Goal: Information Seeking & Learning: Learn about a topic

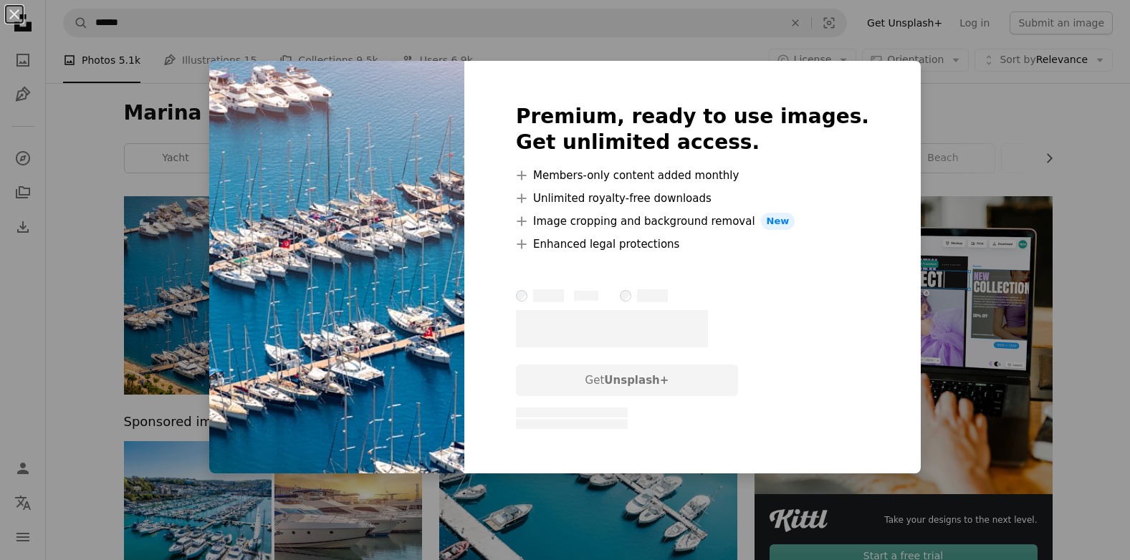
scroll to position [57, 0]
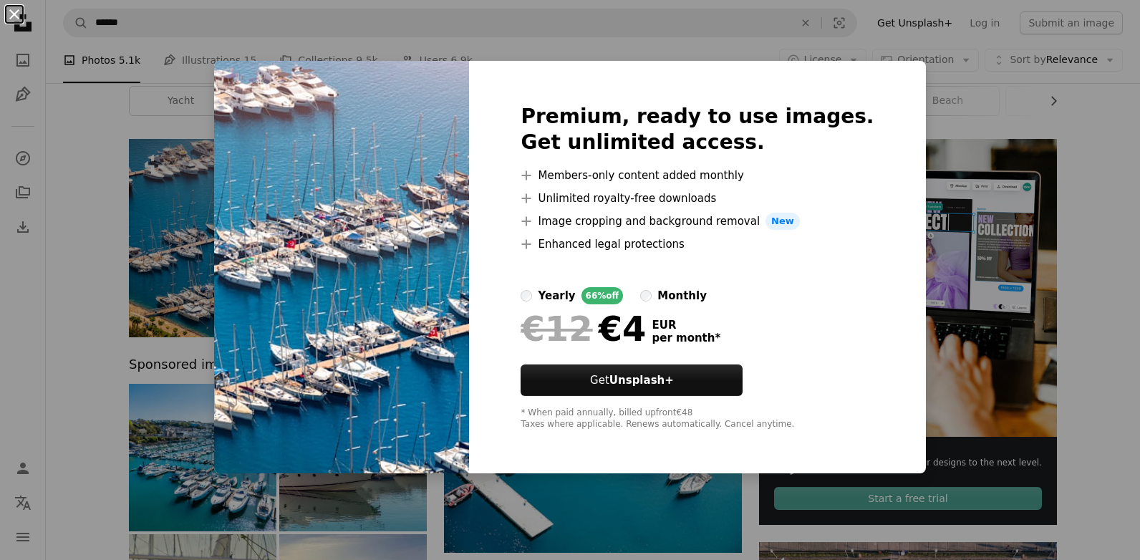
click at [12, 6] on button "An X shape" at bounding box center [14, 14] width 17 height 17
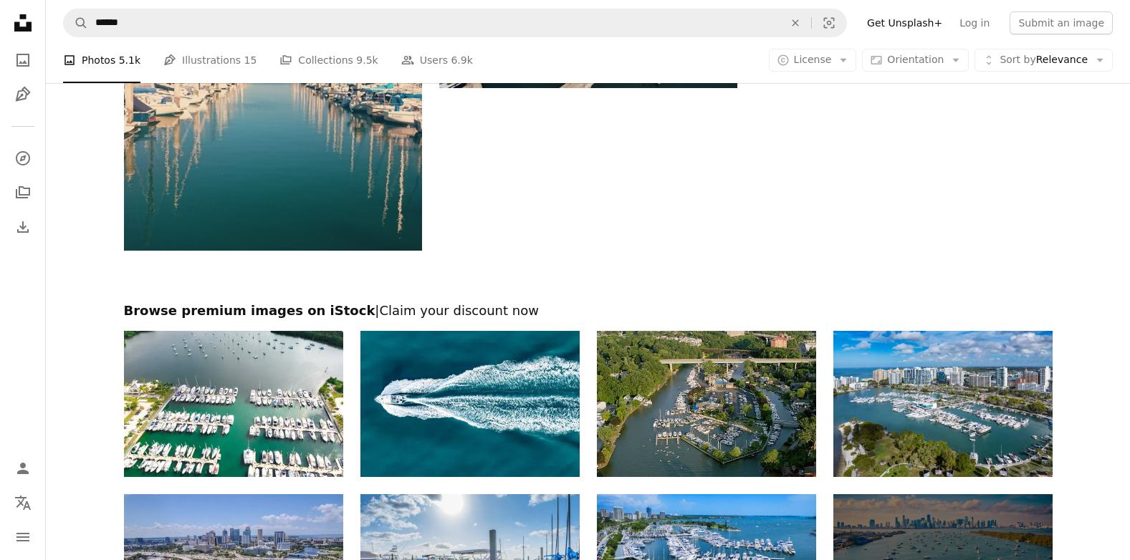
scroll to position [2166, 0]
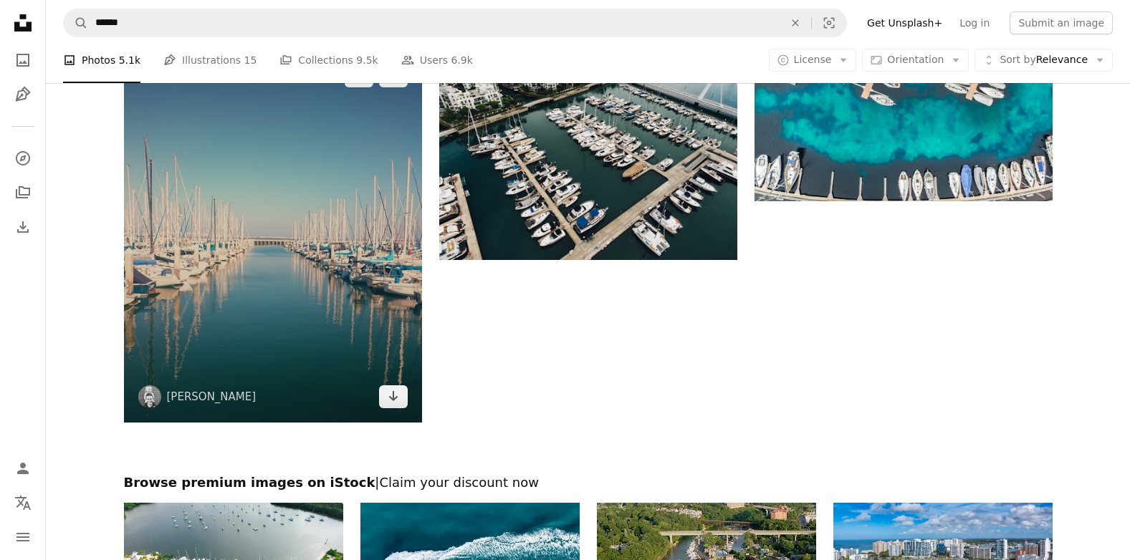
click at [298, 304] on img at bounding box center [273, 236] width 298 height 372
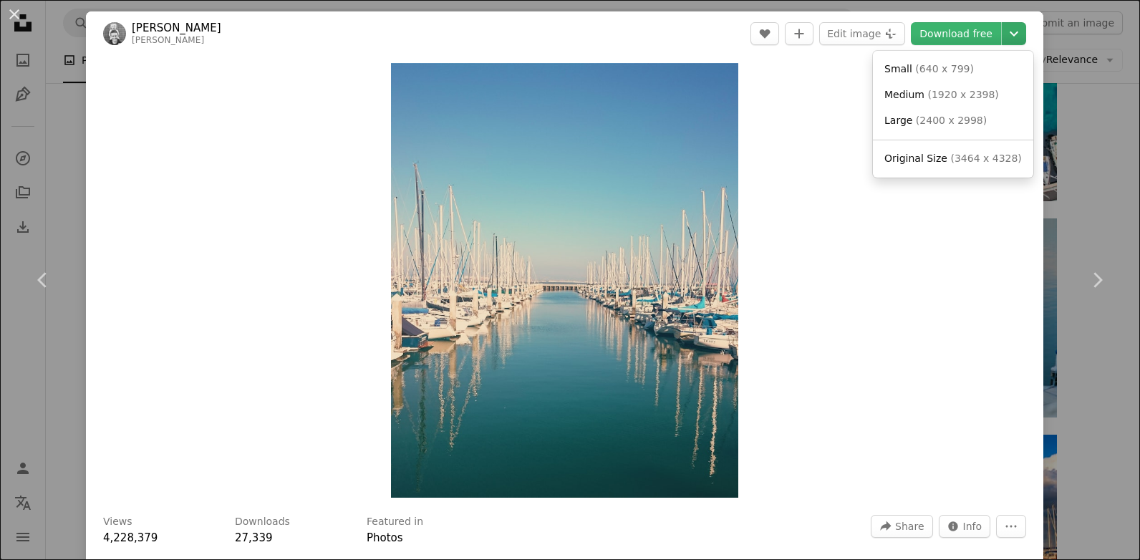
click at [1004, 34] on icon "Chevron down" at bounding box center [1014, 33] width 23 height 17
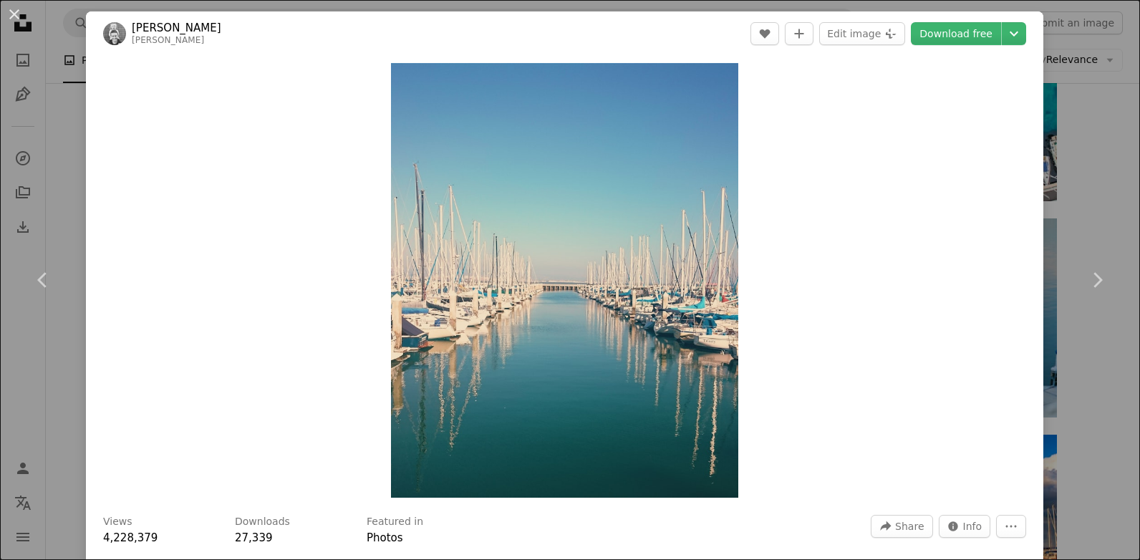
click at [926, 355] on dialog "An X shape Chevron left Chevron right [PERSON_NAME] A heart A plus sign Edit im…" at bounding box center [570, 280] width 1140 height 560
click at [1129, 221] on html "A X shape Unsplash uses cookies and similar technologies to secure our site, pr…" at bounding box center [570, 486] width 1140 height 5304
click at [14, 10] on button "An X shape" at bounding box center [14, 14] width 17 height 17
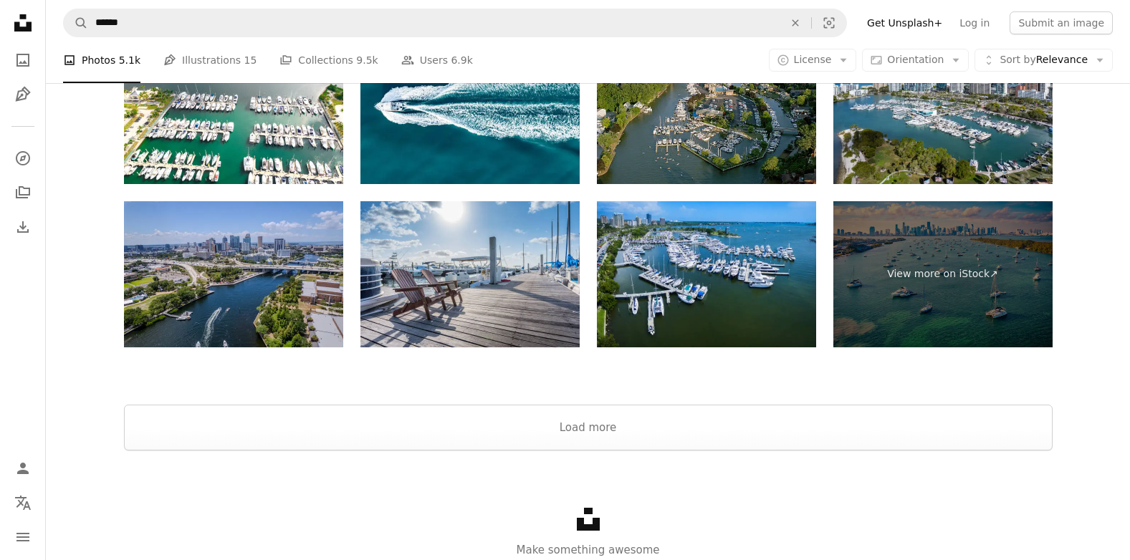
scroll to position [4743, 0]
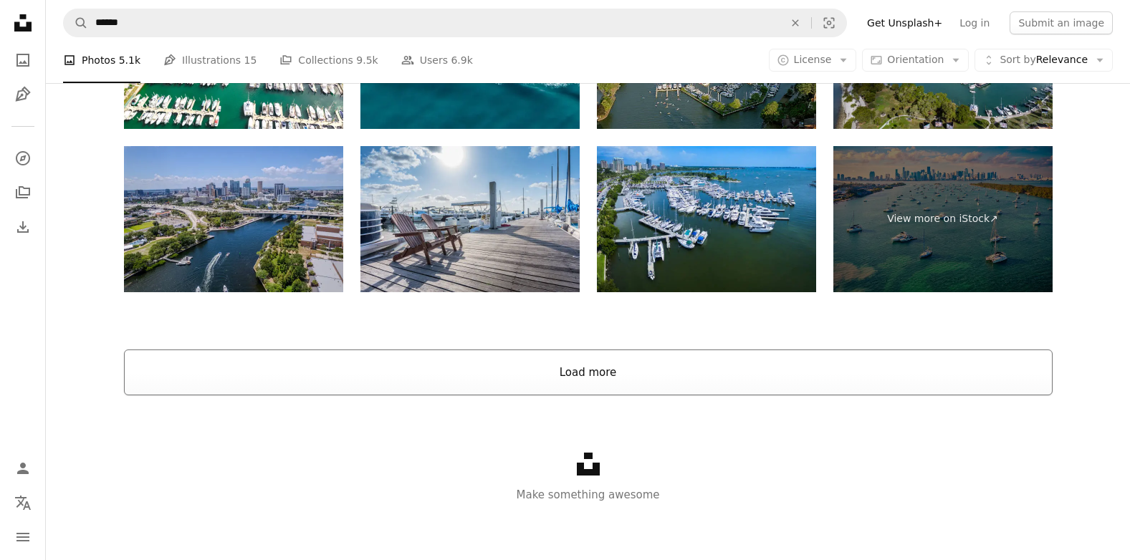
click at [607, 372] on button "Load more" at bounding box center [588, 373] width 928 height 46
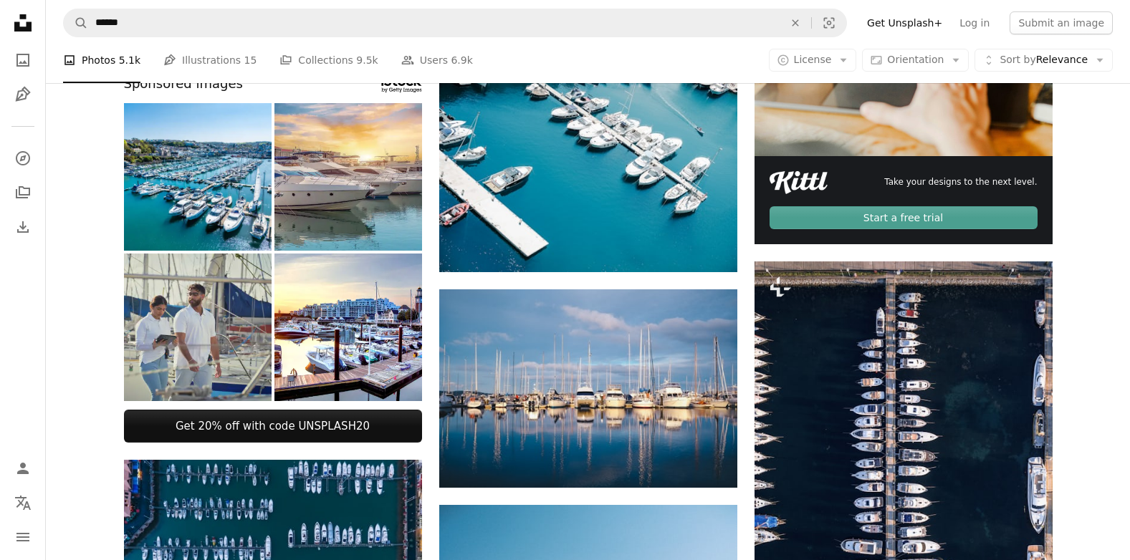
scroll to position [332, 0]
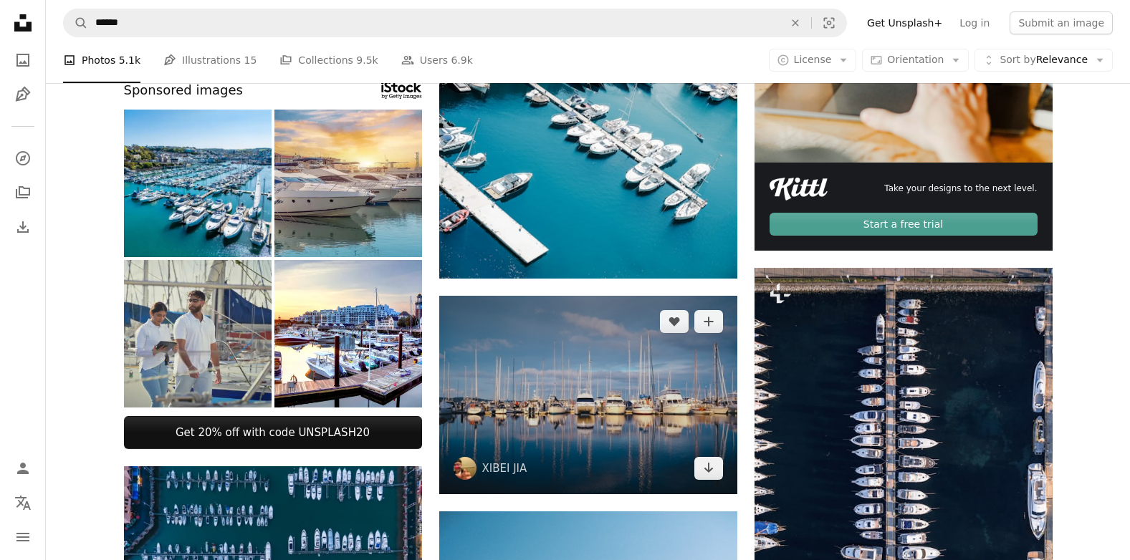
click at [618, 410] on img at bounding box center [588, 395] width 298 height 198
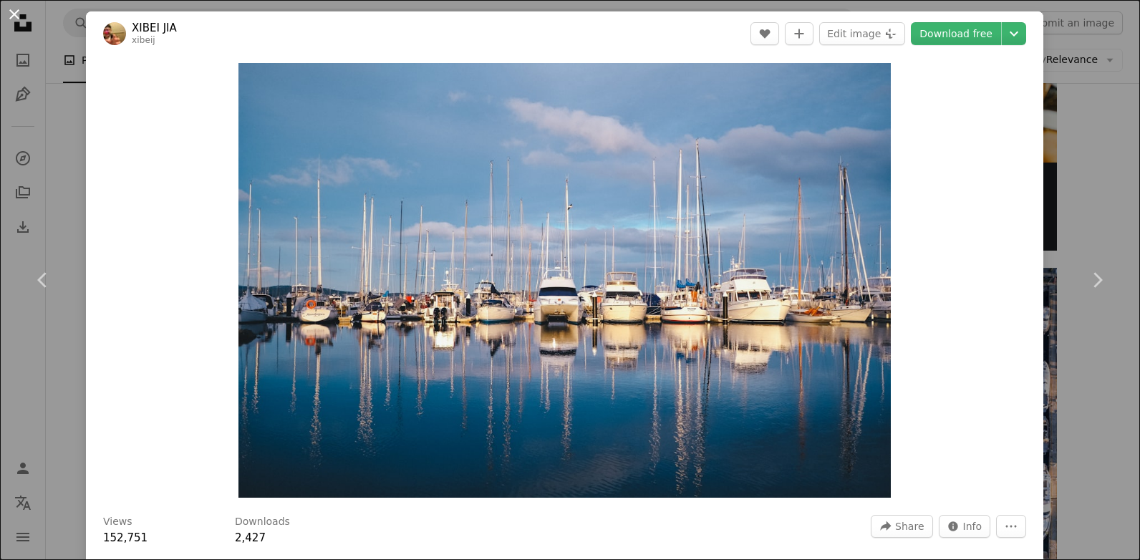
click at [14, 11] on button "An X shape" at bounding box center [14, 14] width 17 height 17
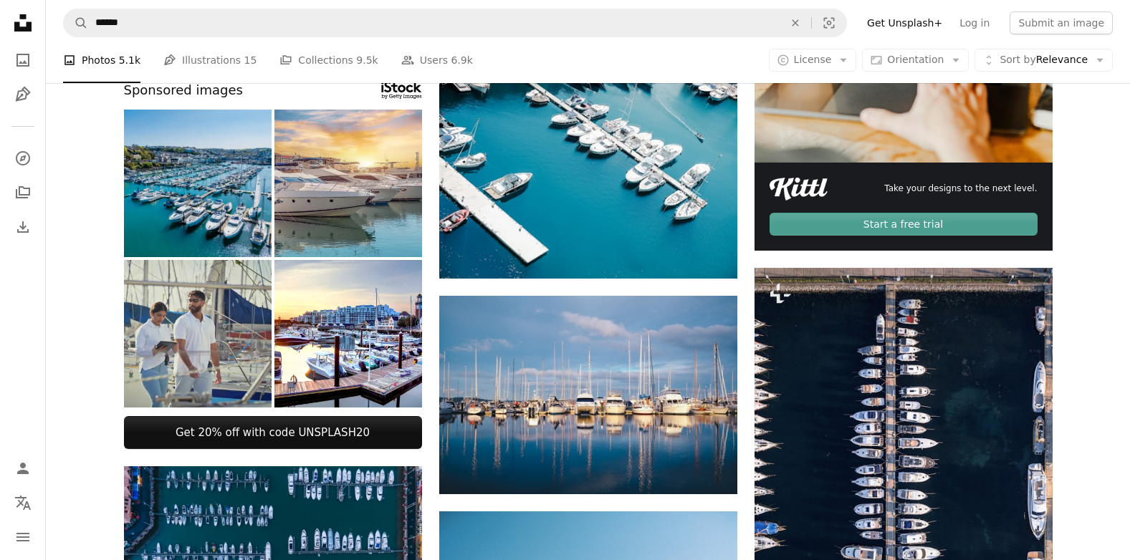
click at [223, 195] on img at bounding box center [198, 184] width 148 height 148
